Goal: Task Accomplishment & Management: Use online tool/utility

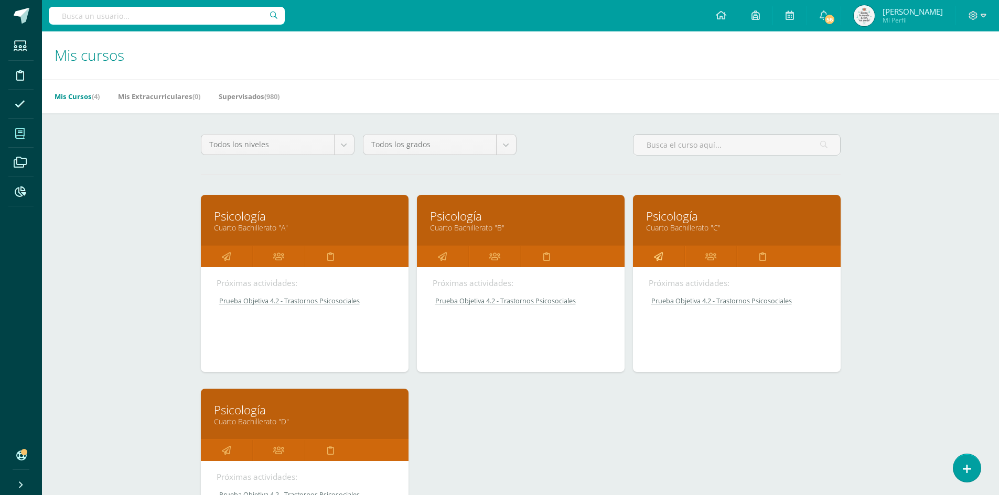
click at [656, 251] on icon at bounding box center [658, 256] width 9 height 20
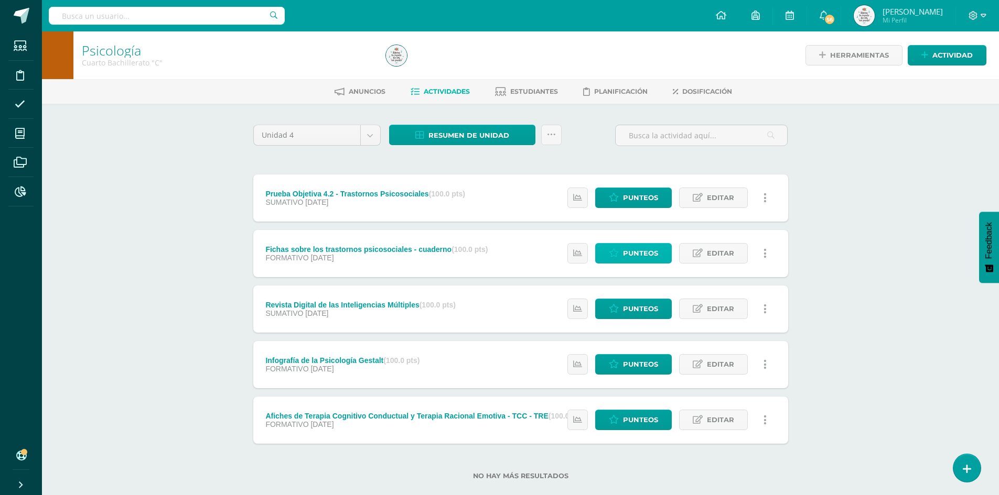
click at [631, 244] on span "Punteos" at bounding box center [640, 253] width 35 height 19
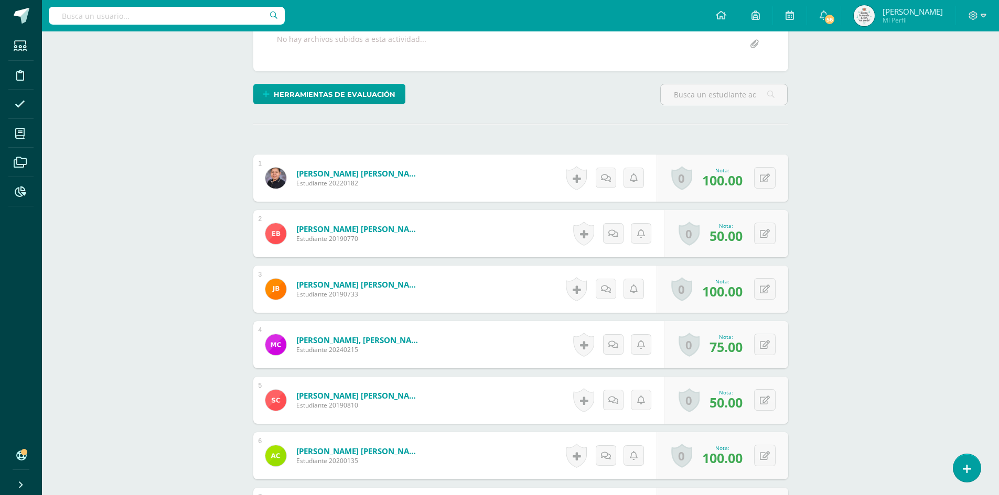
scroll to position [210, 0]
click at [757, 236] on div "0 Logros Logros obtenidos Aún no hay logros agregados Nota: 50.00" at bounding box center [732, 233] width 128 height 49
click at [772, 235] on icon at bounding box center [772, 233] width 10 height 9
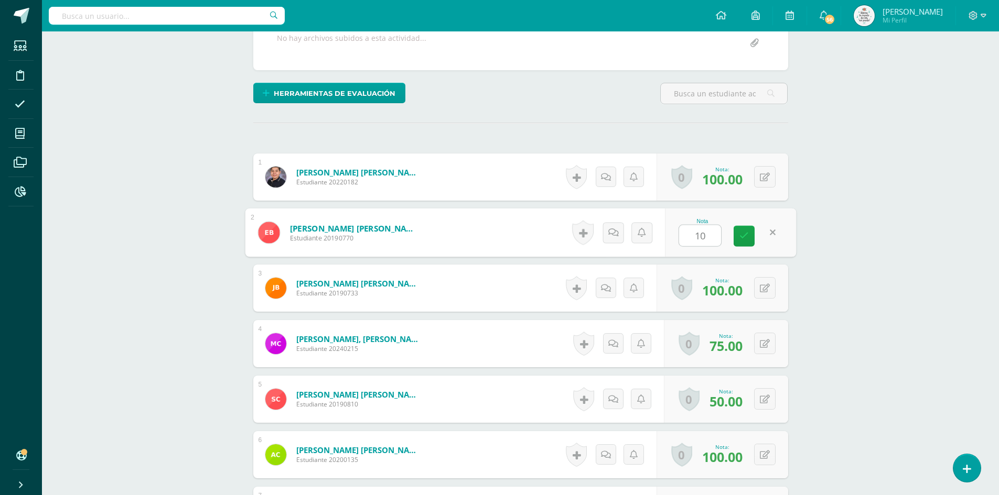
type input "100"
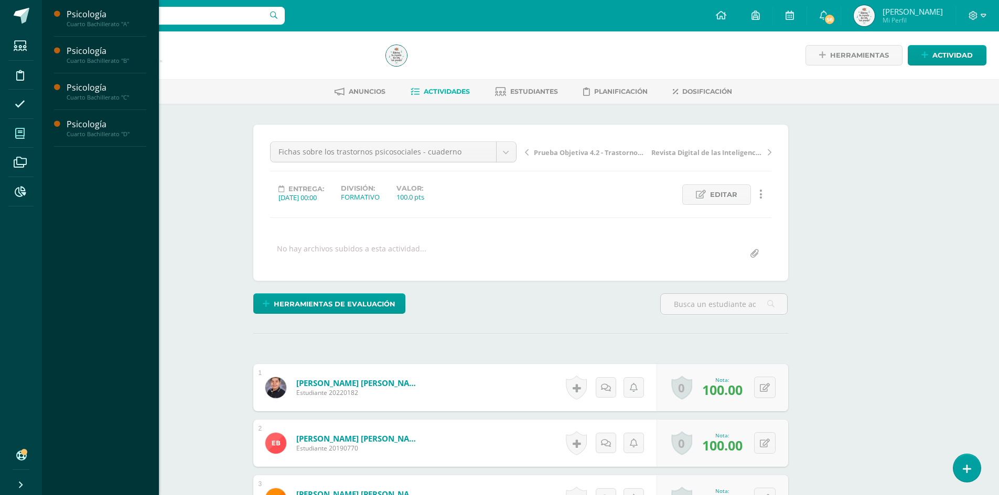
scroll to position [1, 0]
click at [23, 128] on icon at bounding box center [19, 133] width 9 height 10
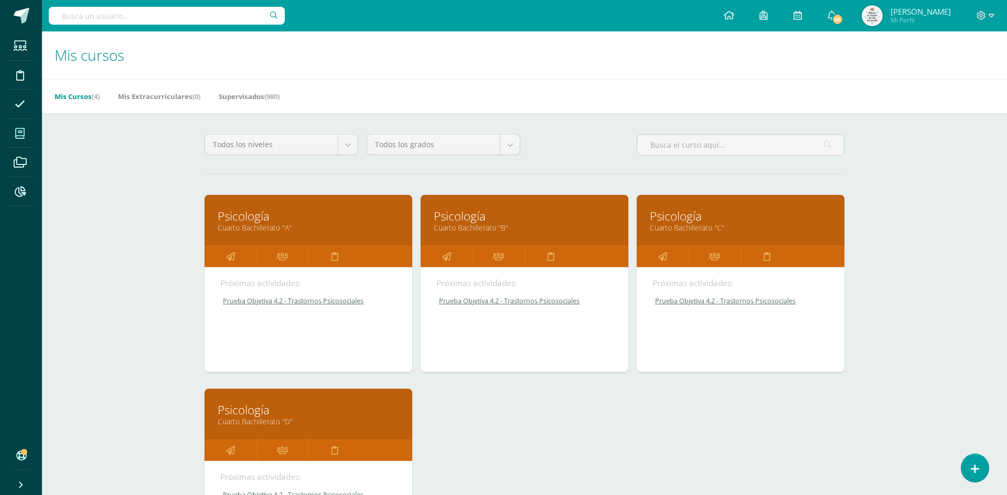
click at [227, 440] on icon at bounding box center [230, 450] width 9 height 20
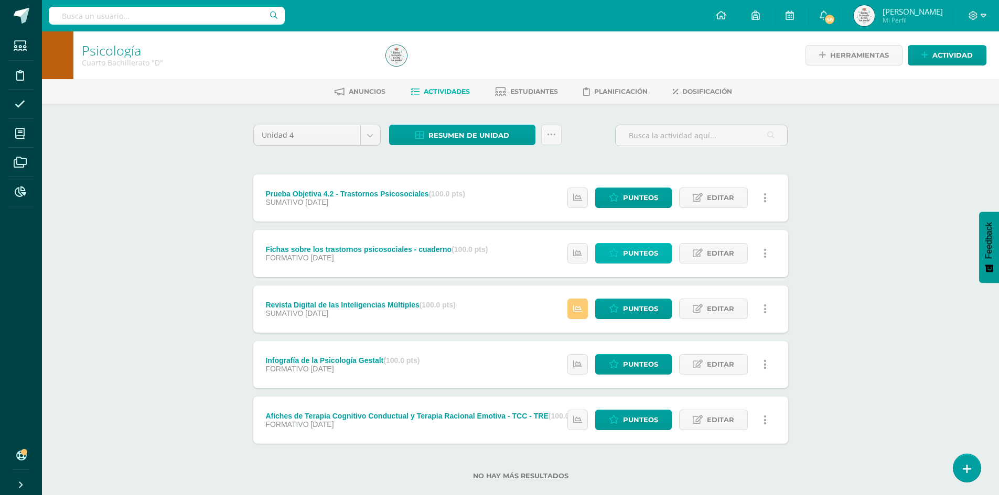
click at [618, 247] on link "Punteos" at bounding box center [633, 253] width 77 height 20
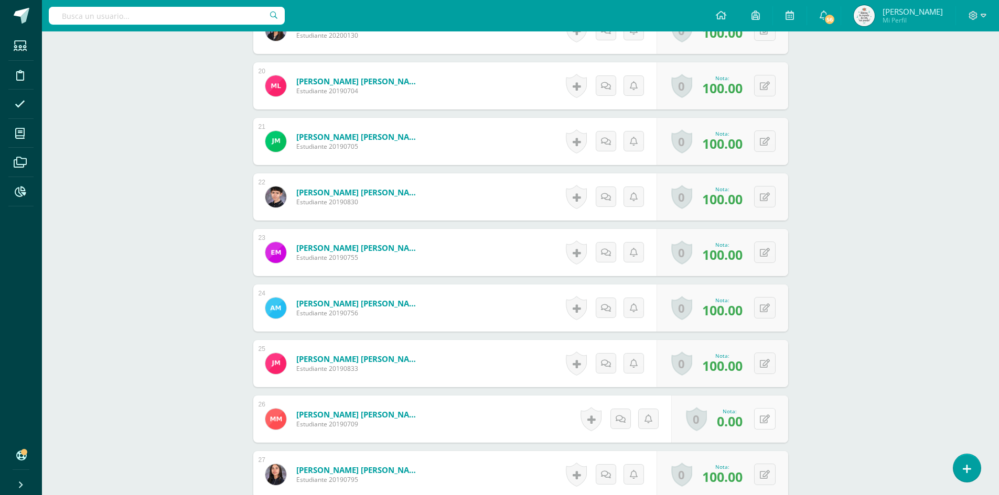
scroll to position [1365, 0]
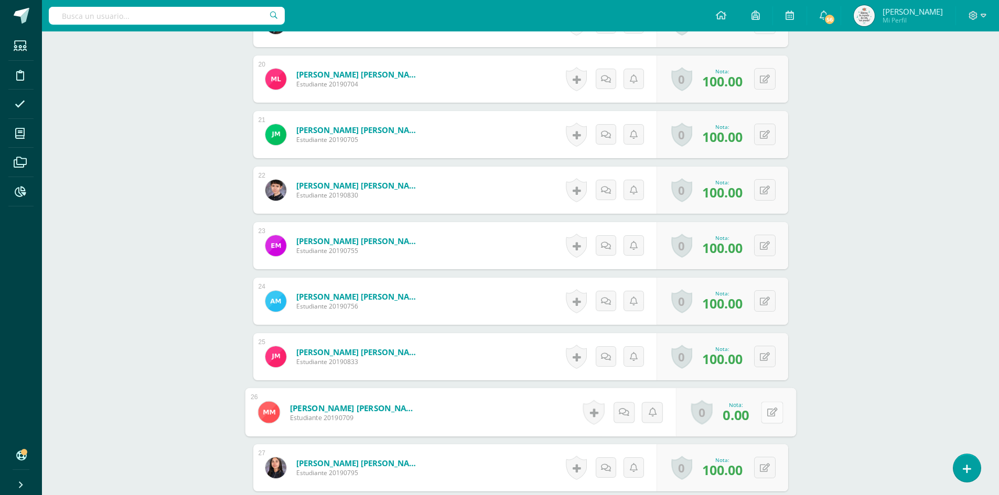
click at [762, 408] on button at bounding box center [772, 413] width 22 height 22
type input "100"
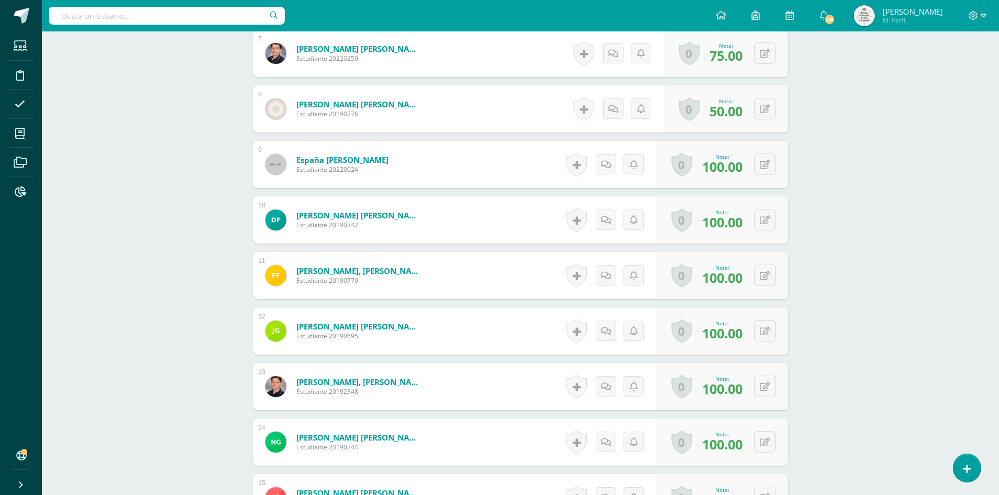
scroll to position [0, 0]
